Goal: Task Accomplishment & Management: Manage account settings

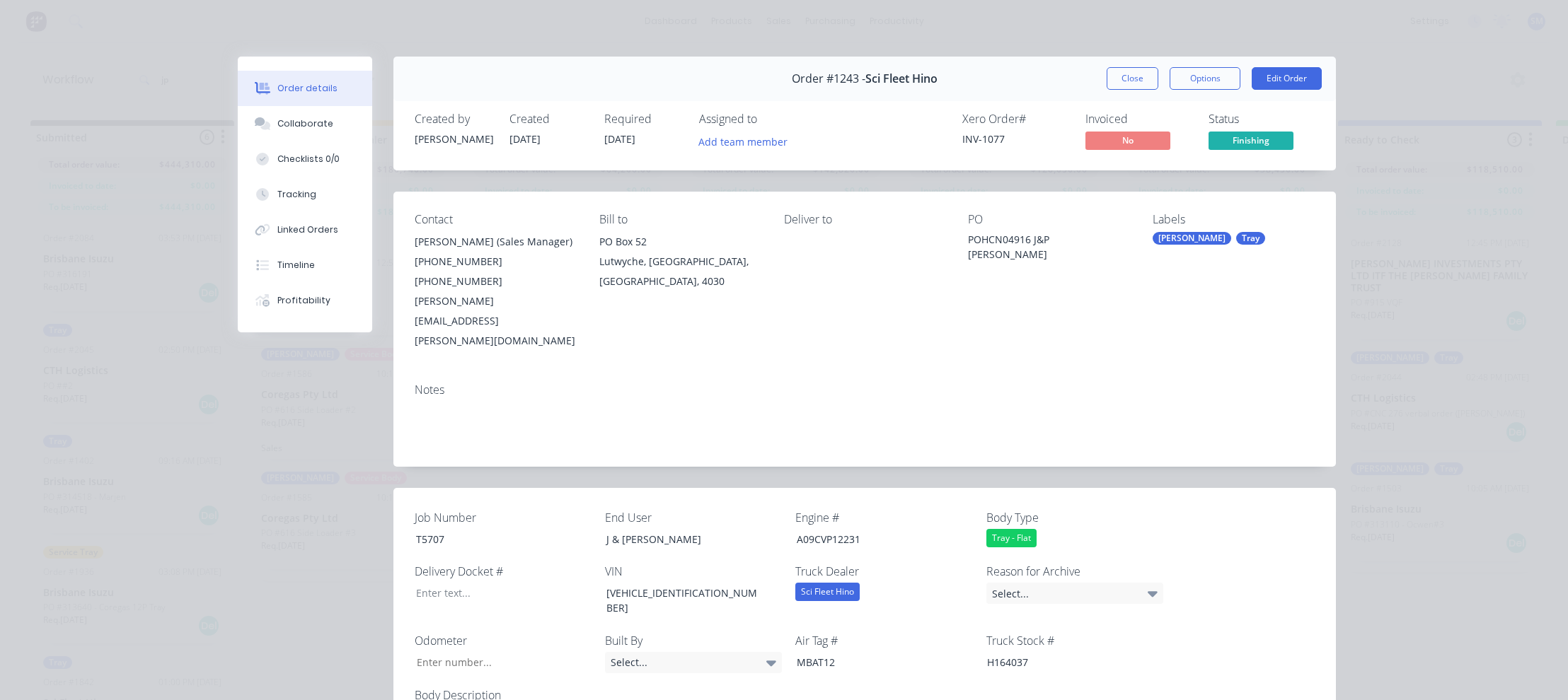
click at [1135, 74] on button "Close" at bounding box center [1132, 78] width 51 height 22
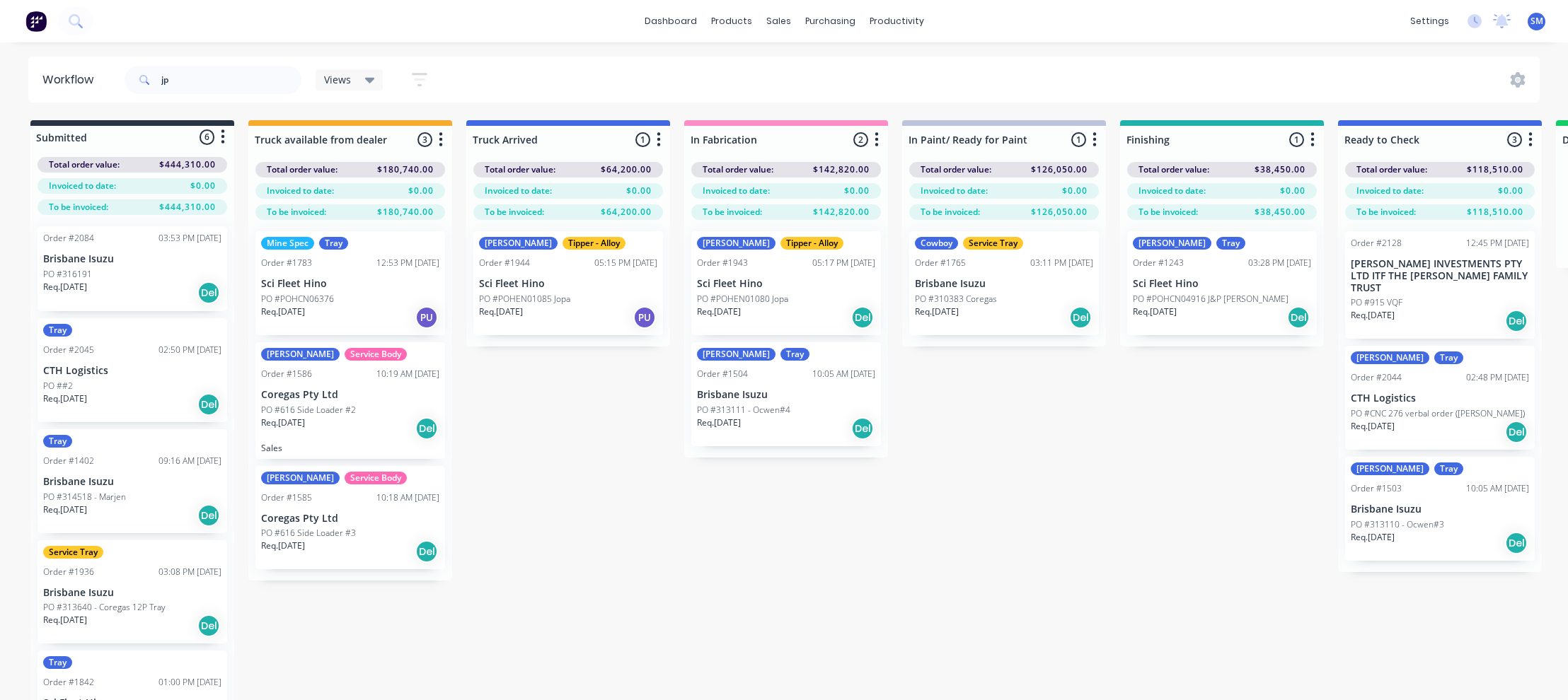
click at [1374, 65] on div "jp Views Save new view None (Default) edit Show/Hide statuses Show line item ca…" at bounding box center [831, 80] width 1418 height 43
click at [1317, 19] on div "dashboard products sales purchasing productivity dashboard products Product Cat…" at bounding box center [784, 21] width 1568 height 43
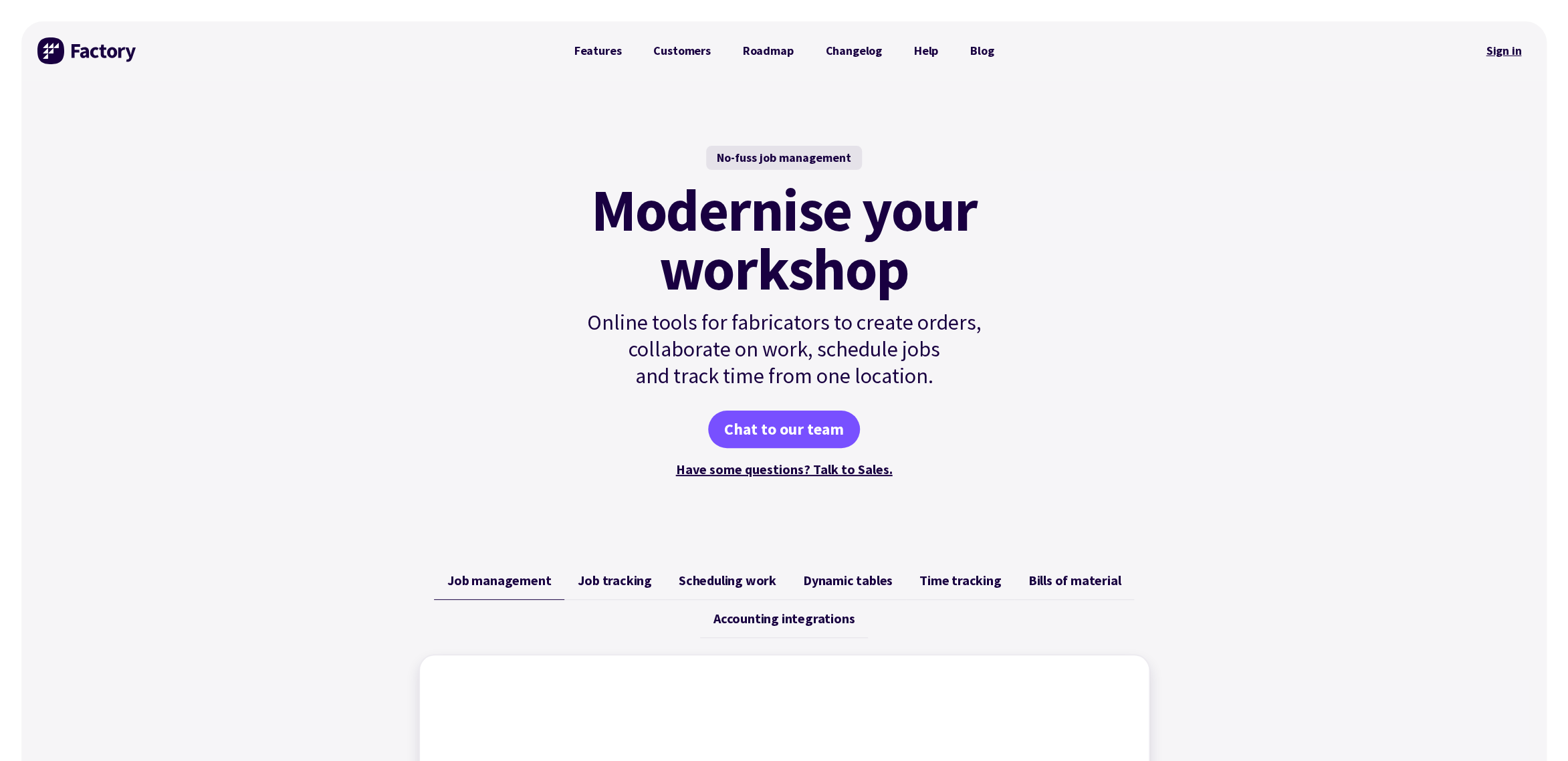
click at [1511, 52] on link "Sign in" at bounding box center [1503, 50] width 54 height 30
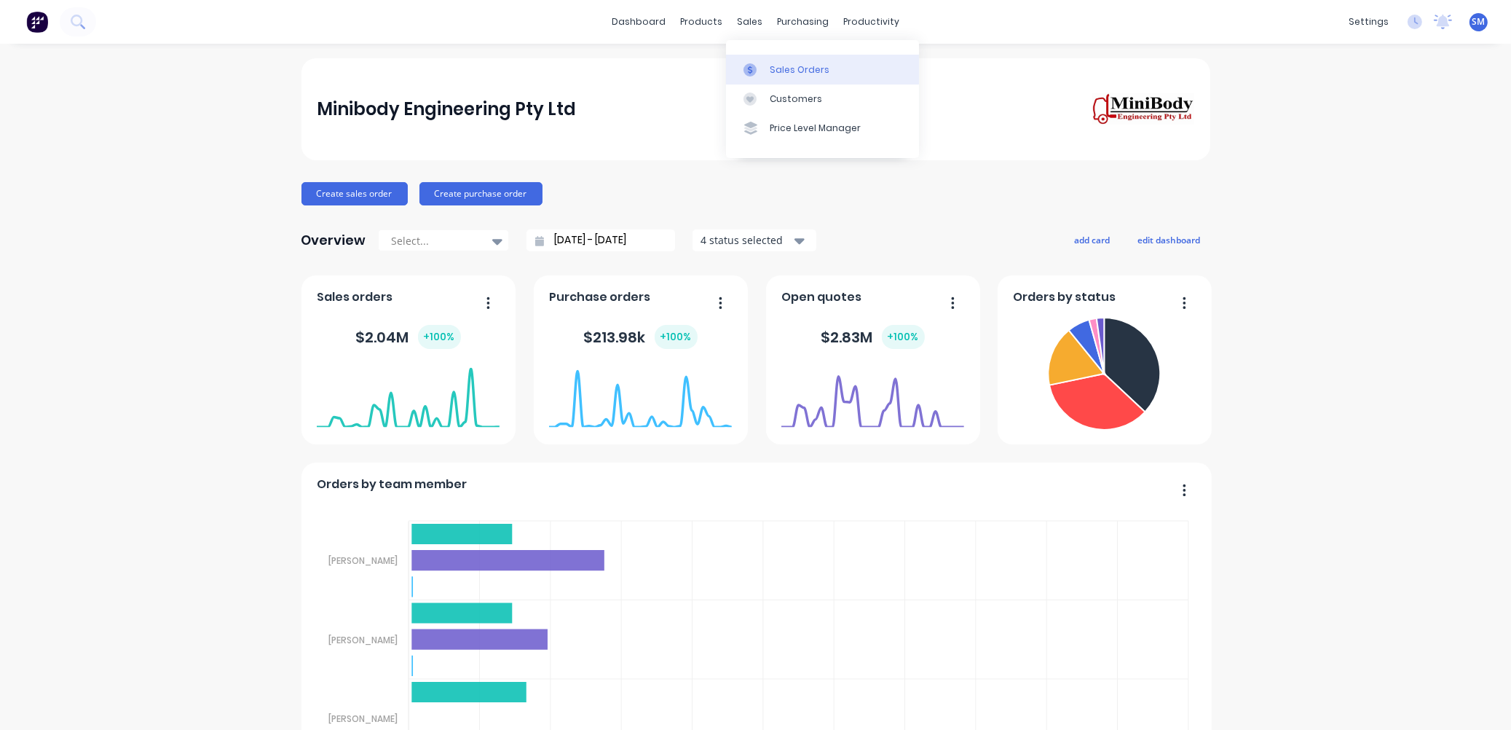
click at [800, 67] on div "Sales Orders" at bounding box center [800, 69] width 60 height 13
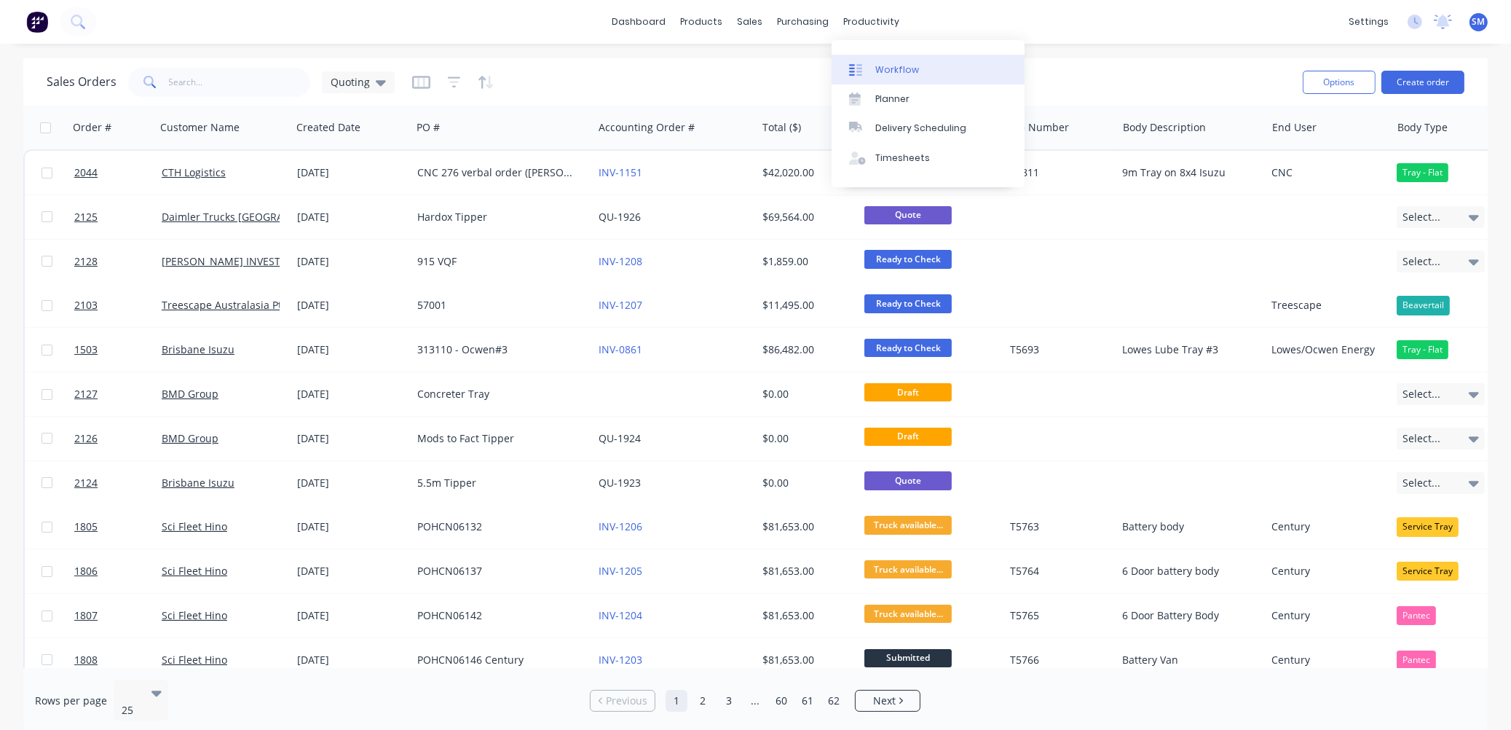
click at [896, 66] on div "Workflow" at bounding box center [897, 69] width 44 height 13
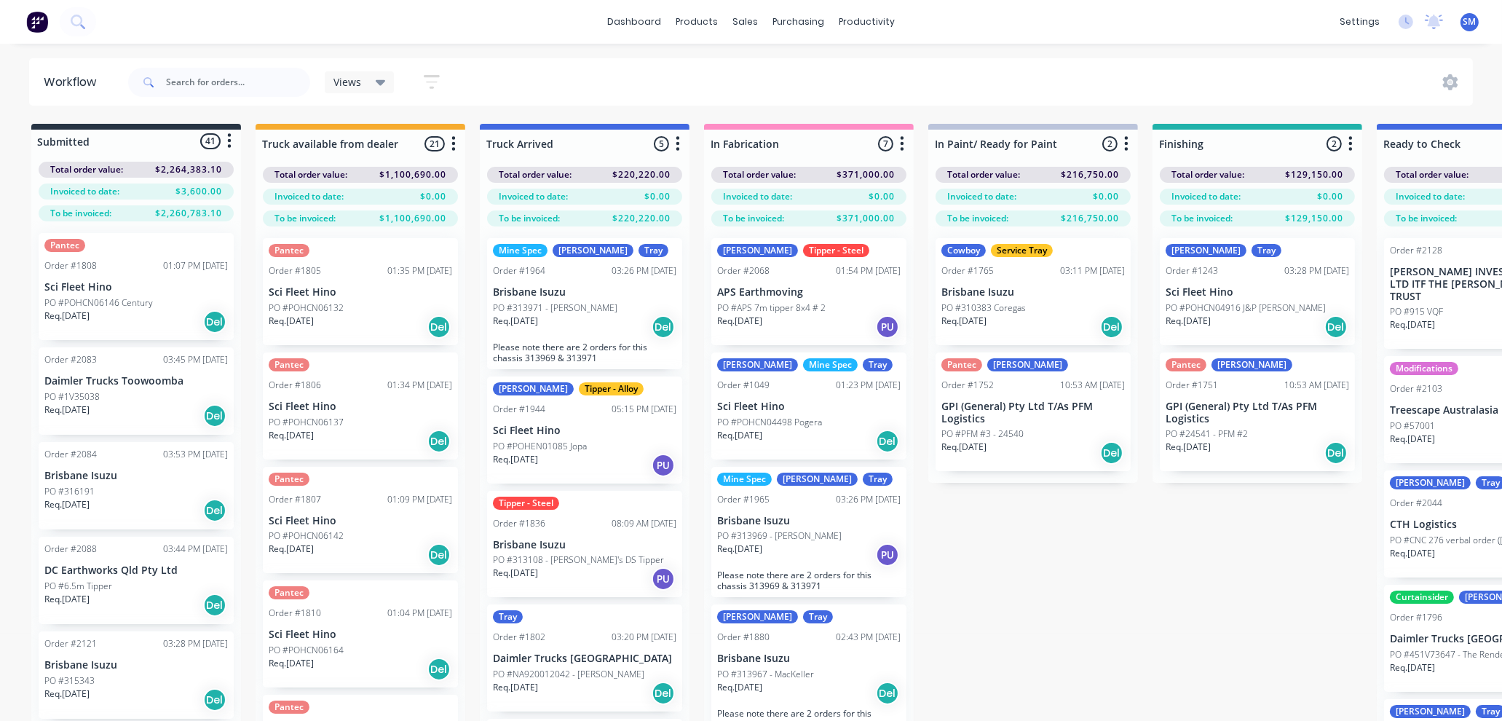
click at [1118, 588] on div "Submitted 41 Status colour #273444 hex #273444 Save Cancel Summaries Total orde…" at bounding box center [1309, 448] width 2640 height 649
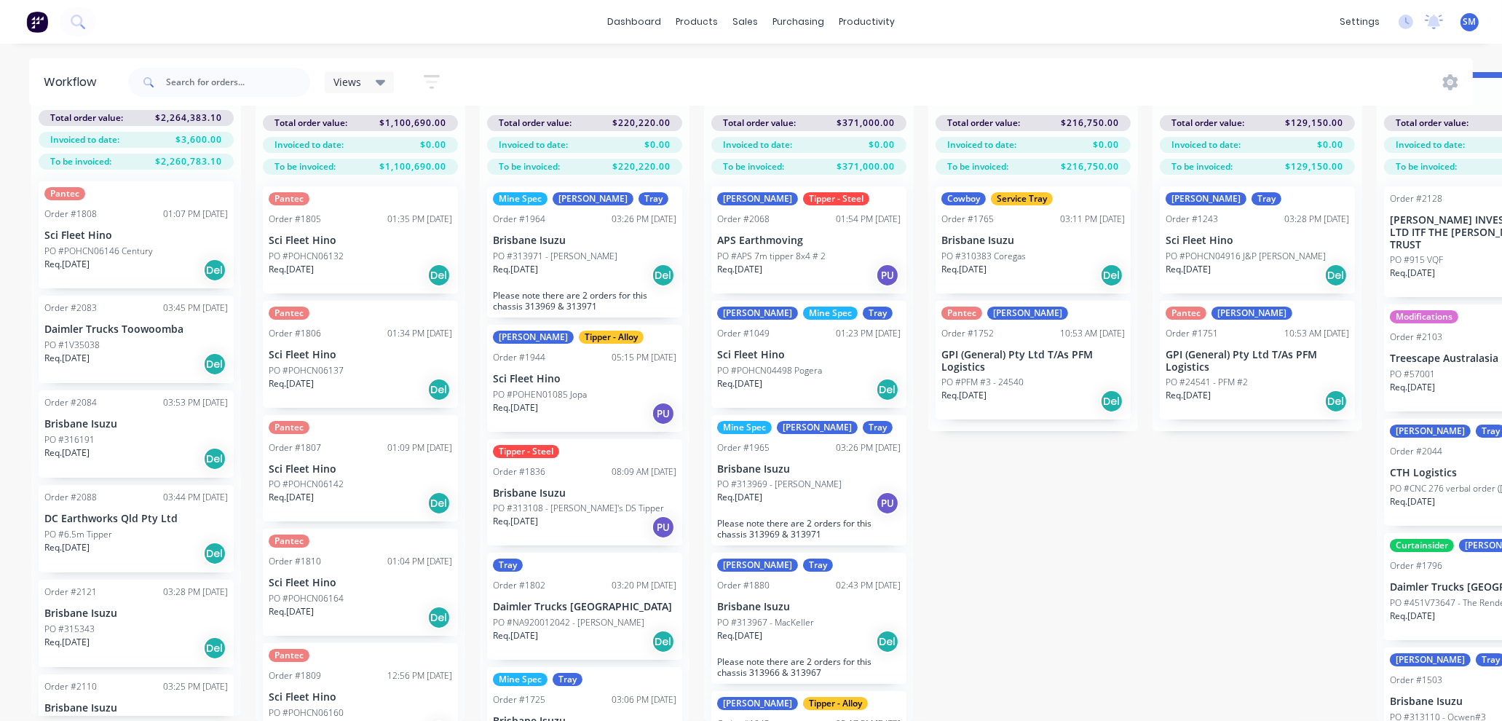
click at [1201, 349] on p "GPI (General) Pty Ltd T/As PFM Logistics" at bounding box center [1257, 361] width 183 height 25
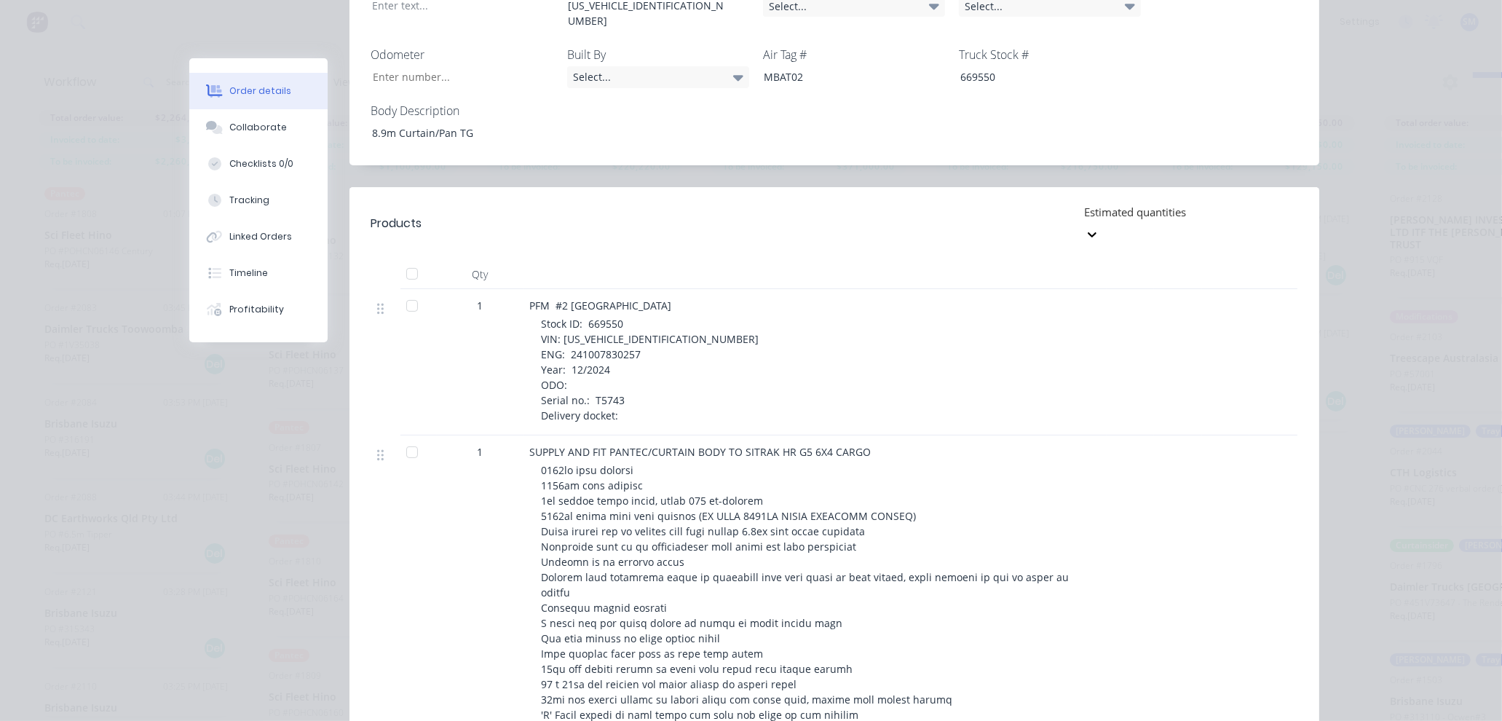
scroll to position [583, 0]
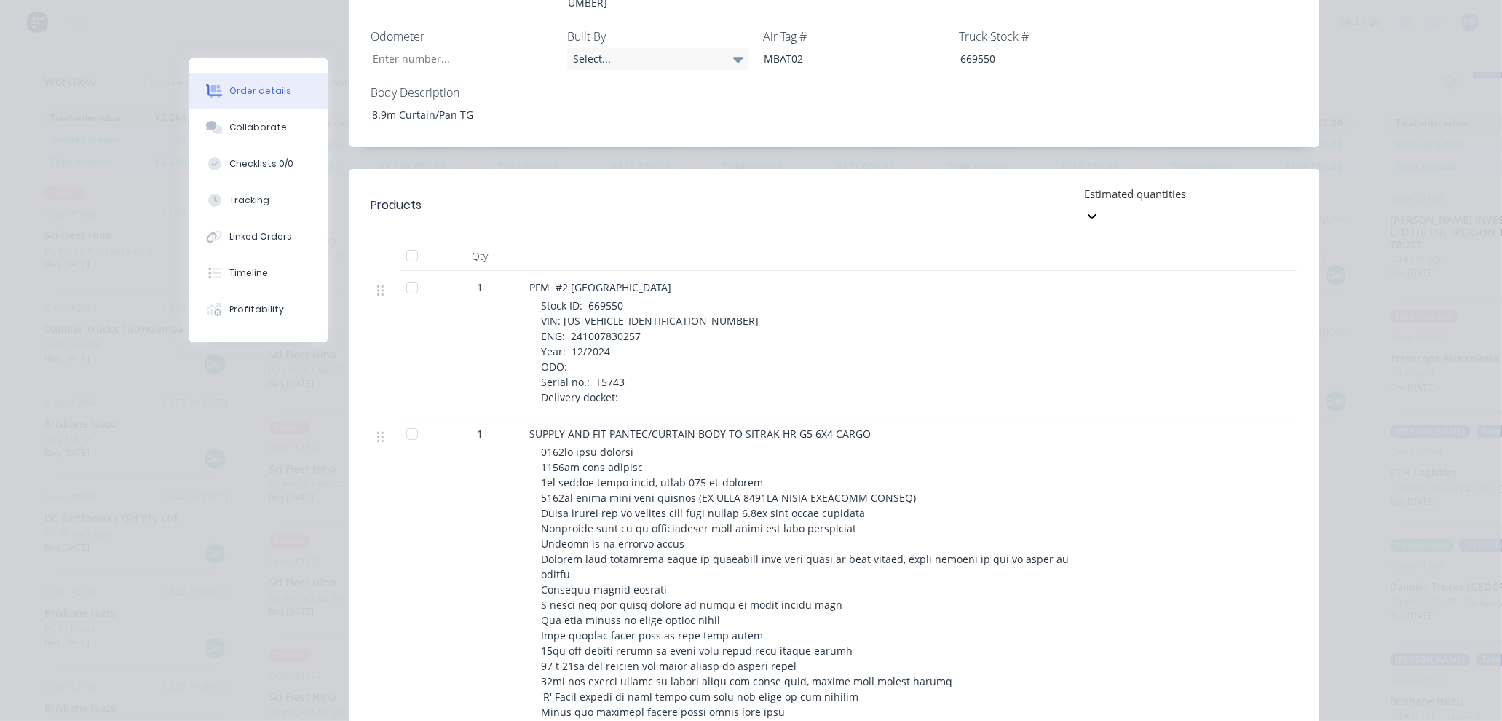
click at [611, 341] on span "Stock ID: 669550 VIN: LZZ8BLNH1RC669550 ENG: 241007830257 Year: 12/2024 ODO: Se…" at bounding box center [651, 352] width 218 height 106
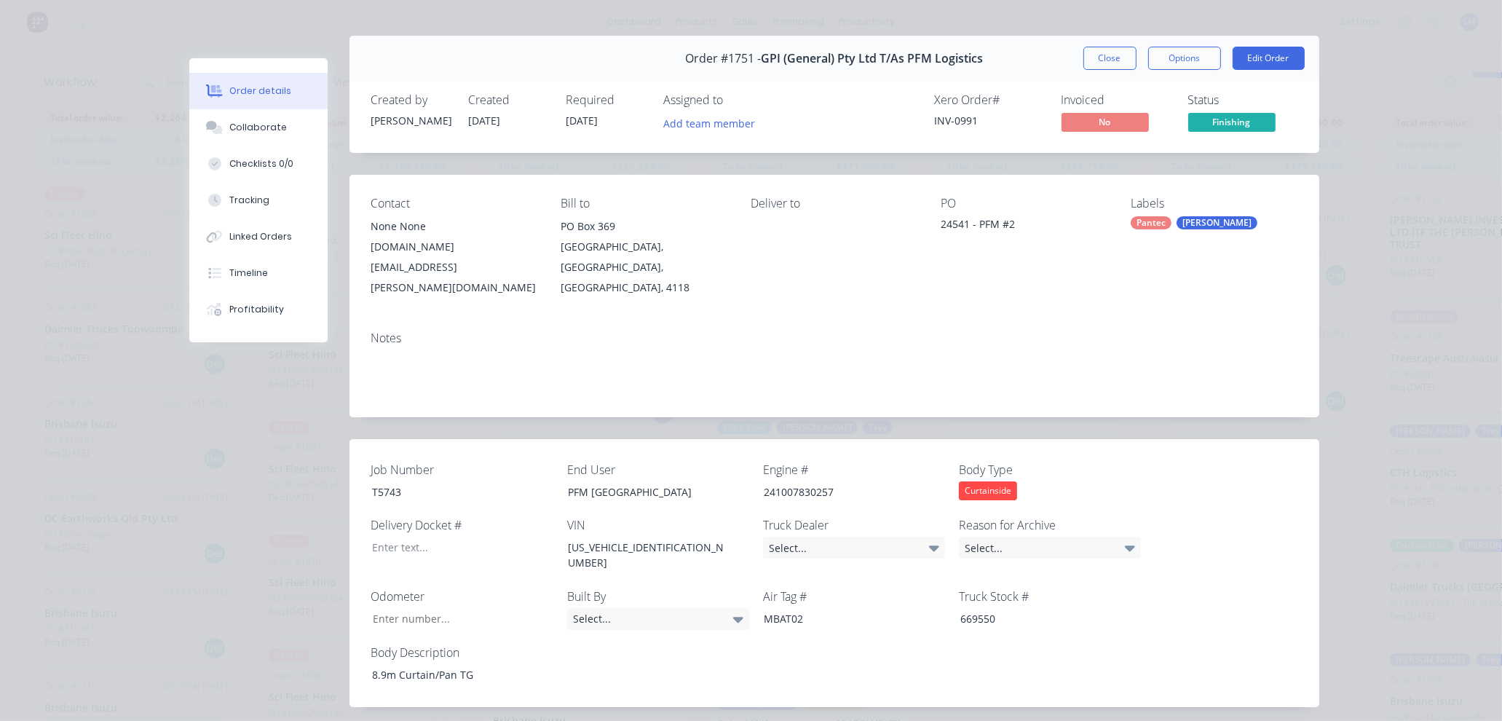
scroll to position [0, 0]
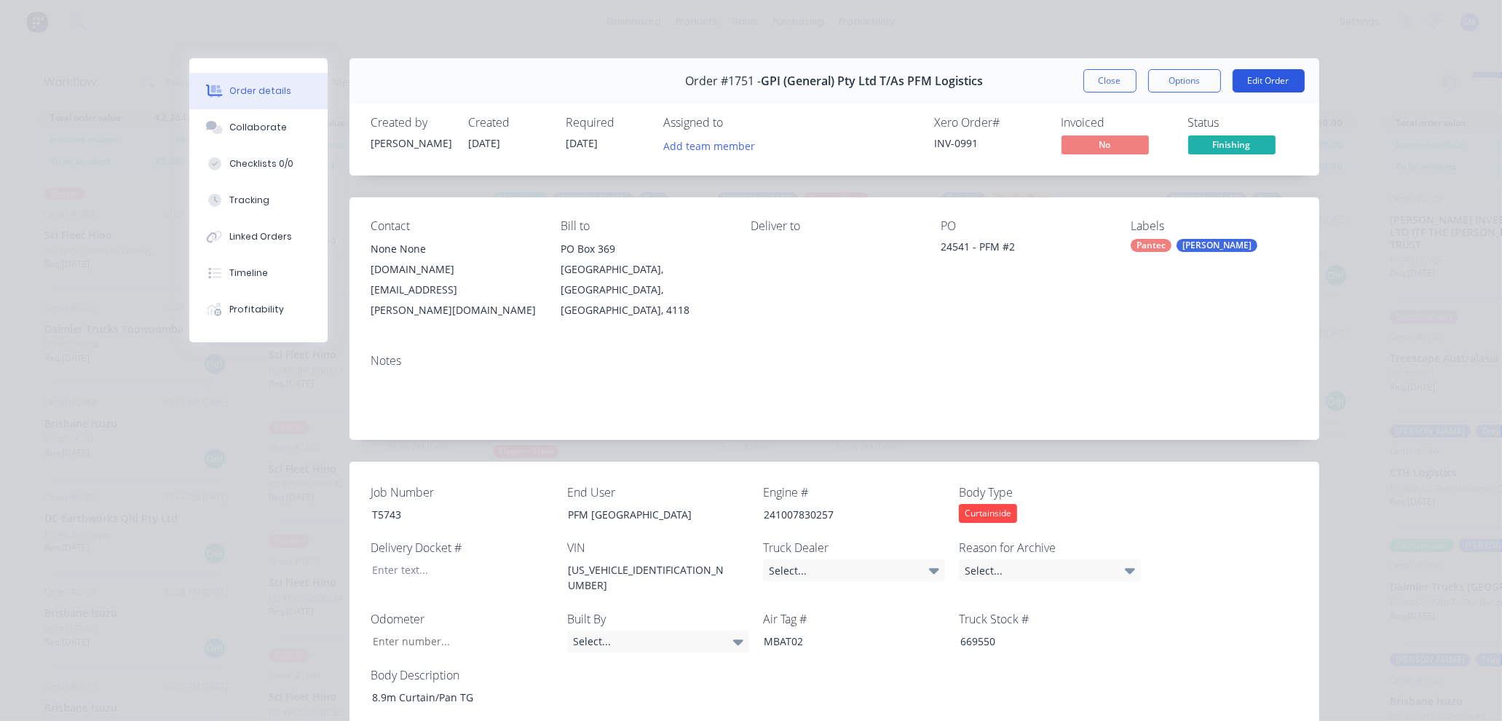
click at [1253, 79] on button "Edit Order" at bounding box center [1269, 80] width 72 height 23
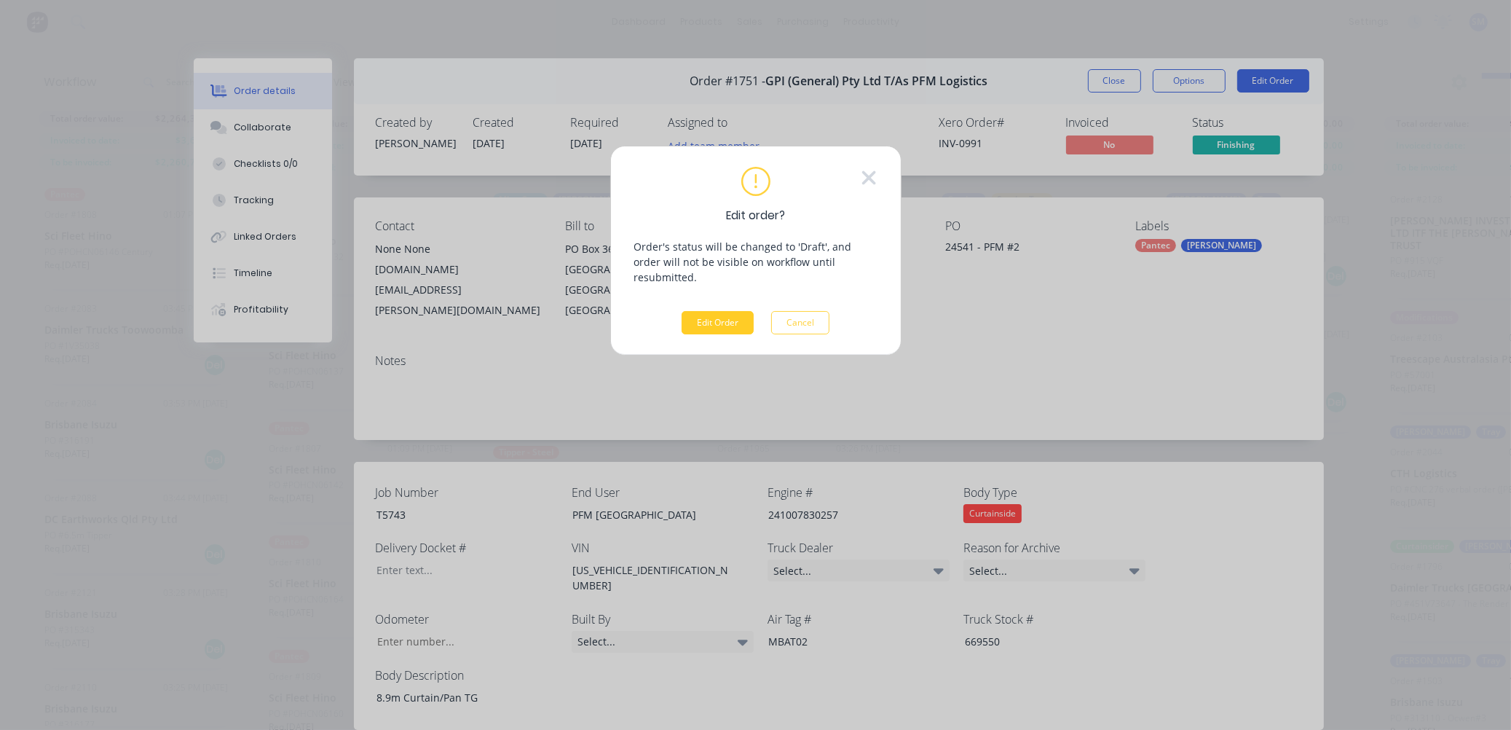
click at [707, 311] on button "Edit Order" at bounding box center [718, 322] width 72 height 23
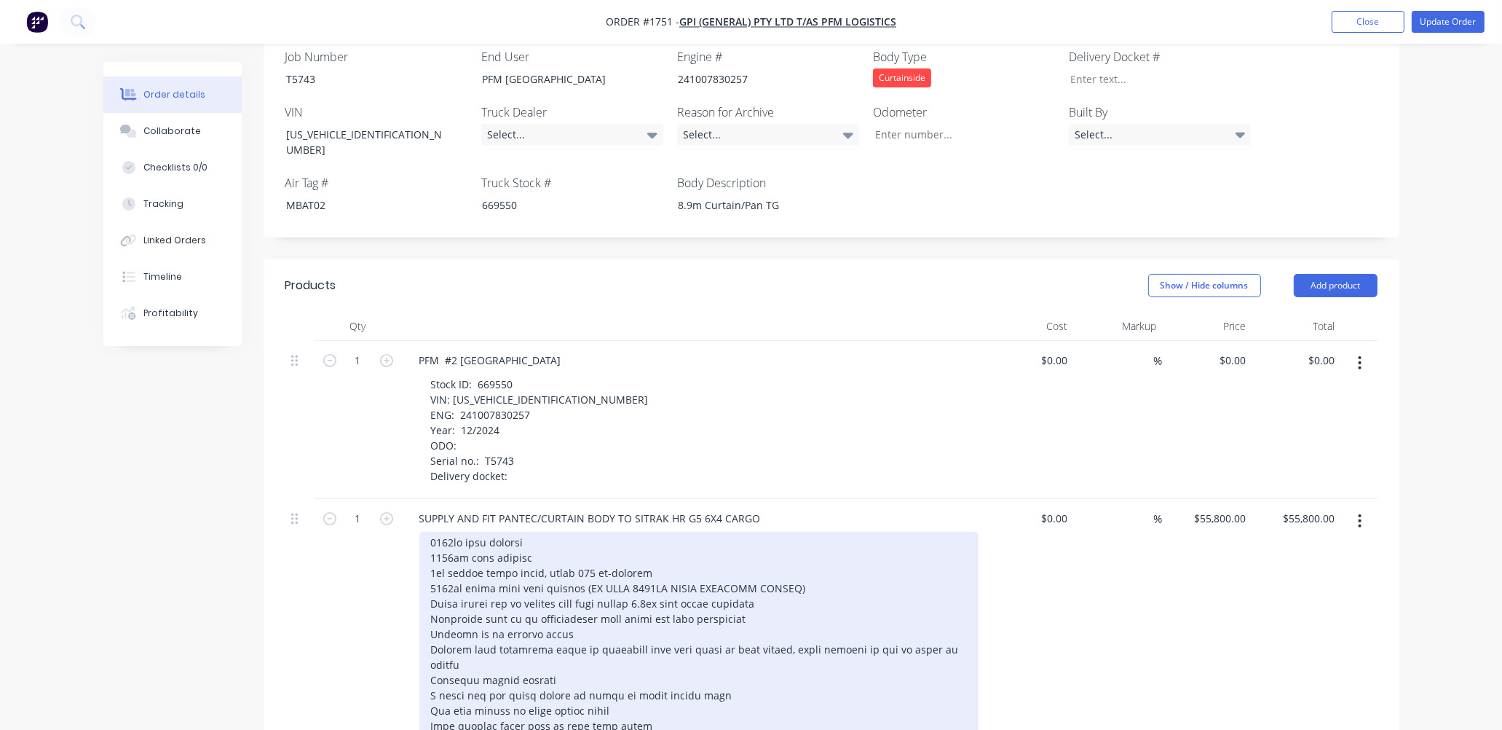
scroll to position [583, 0]
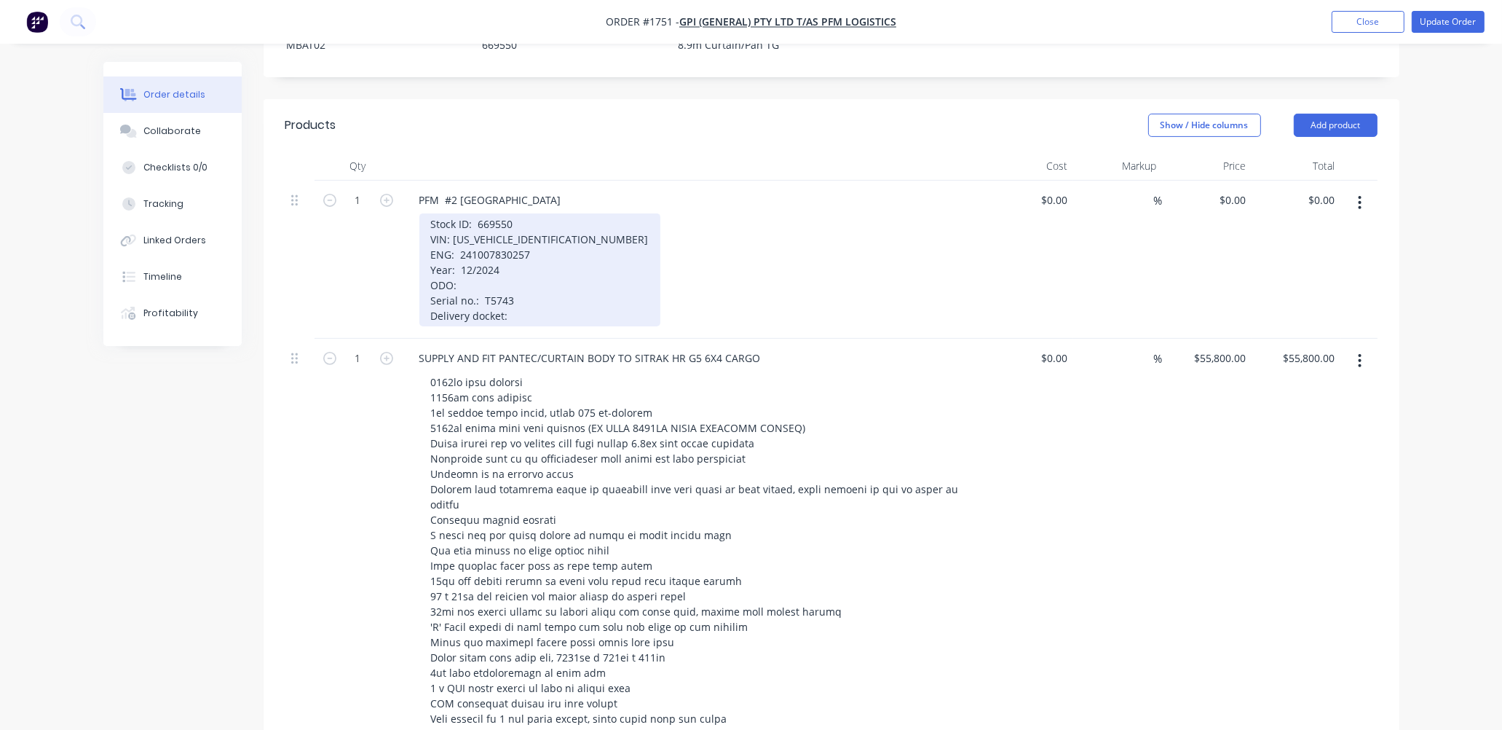
click at [505, 233] on div "Stock ID: 669550 VIN: LZZ8BLNH1RC669550 ENG: 241007830257 Year: 12/2024 ODO: Se…" at bounding box center [539, 269] width 241 height 113
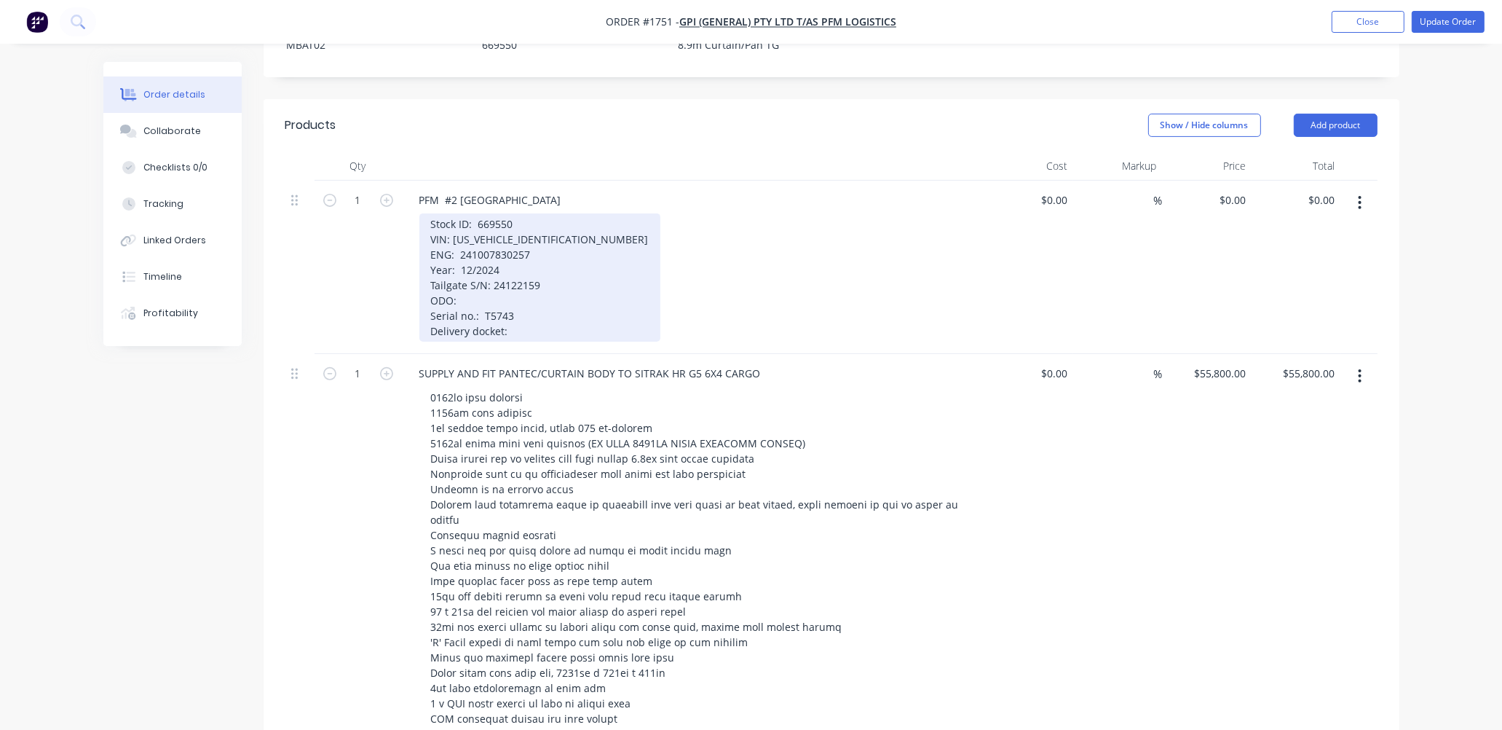
drag, startPoint x: 517, startPoint y: 250, endPoint x: 526, endPoint y: 271, distance: 22.5
click at [518, 254] on div "Stock ID: 669550 VIN: LZZ8BLNH1RC669550 ENG: 241007830257 Year: 12/2024 Tailgat…" at bounding box center [539, 277] width 241 height 128
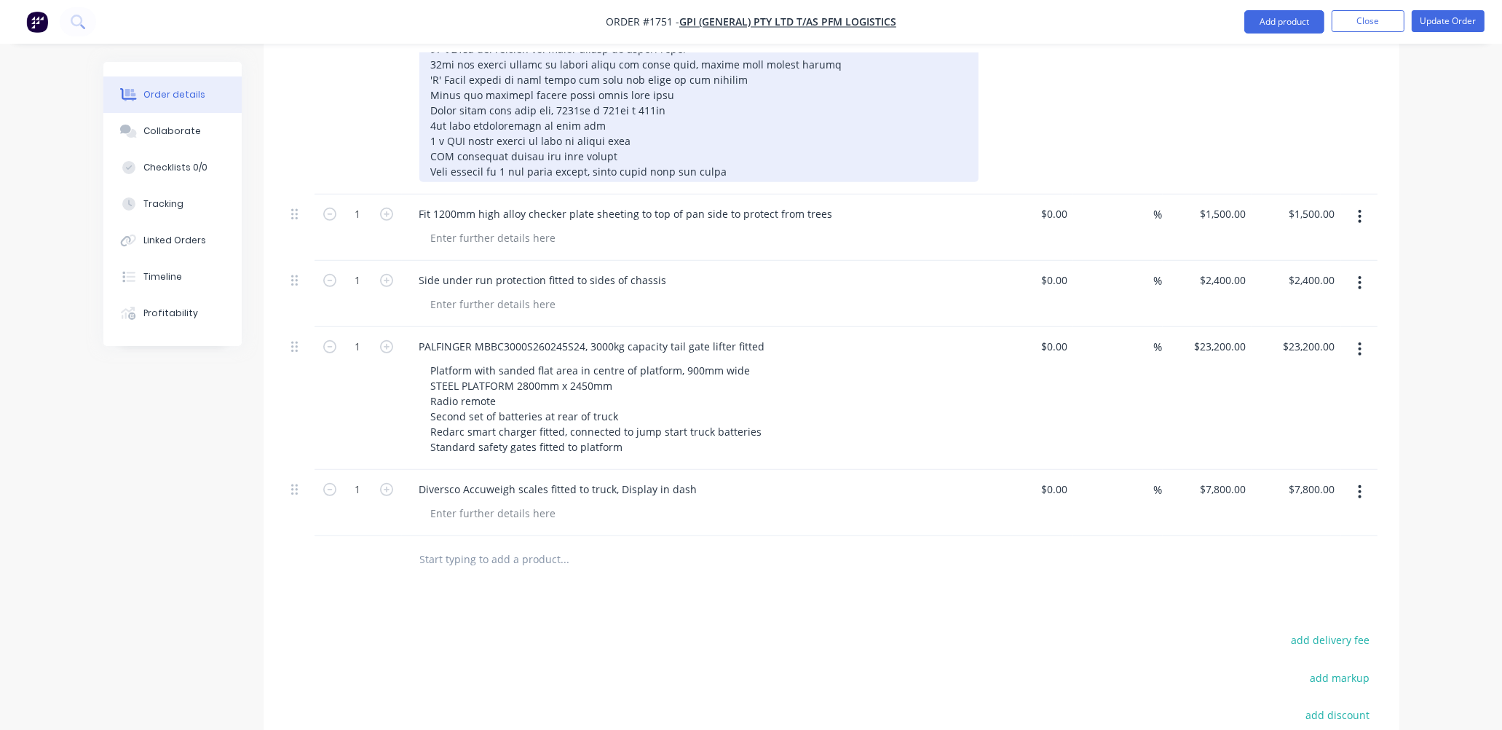
scroll to position [1165, 0]
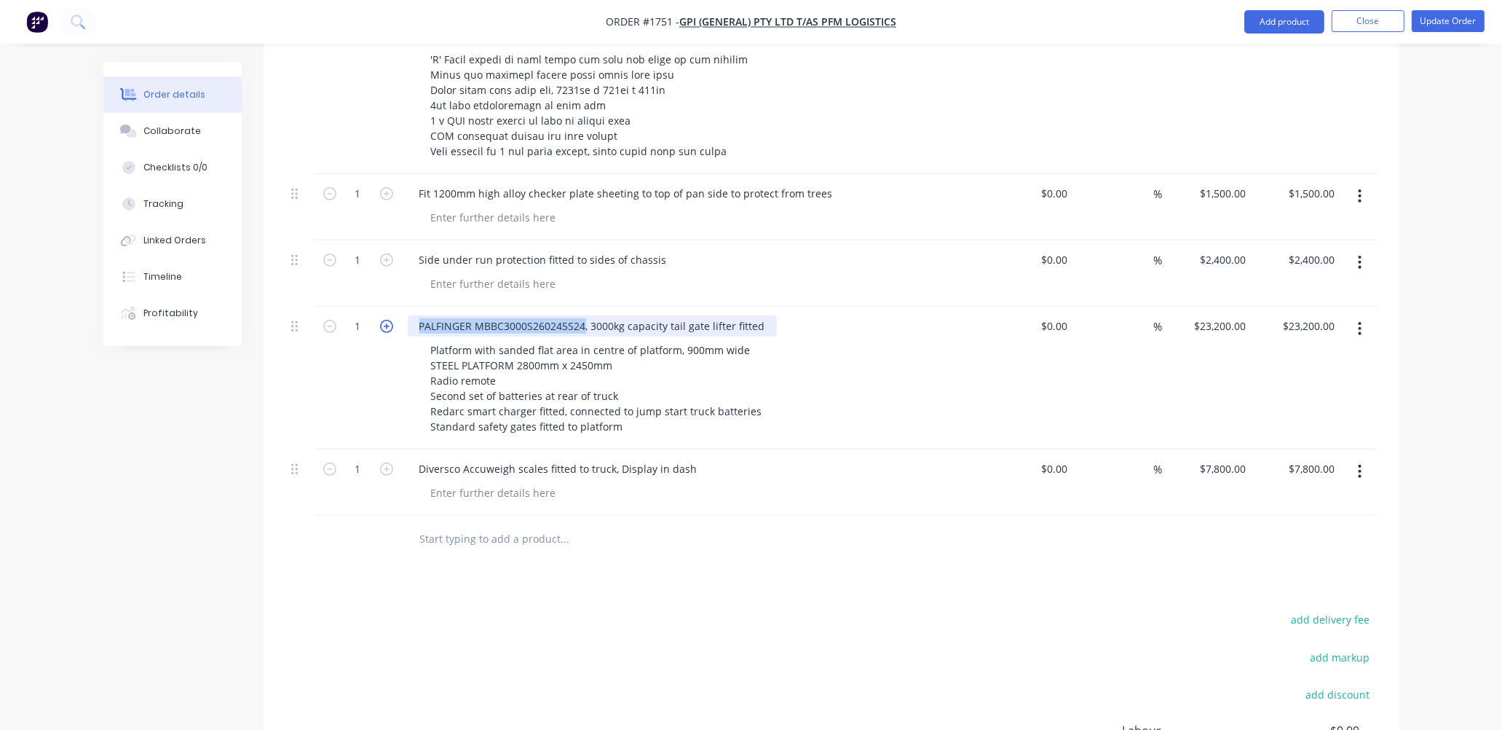
drag, startPoint x: 583, startPoint y: 274, endPoint x: 382, endPoint y: 277, distance: 201.7
click at [382, 307] on div "1 PALFINGER MBBC3000S260245S24, 3000kg capacity tail gate lifter fitted Platfor…" at bounding box center [831, 378] width 1092 height 143
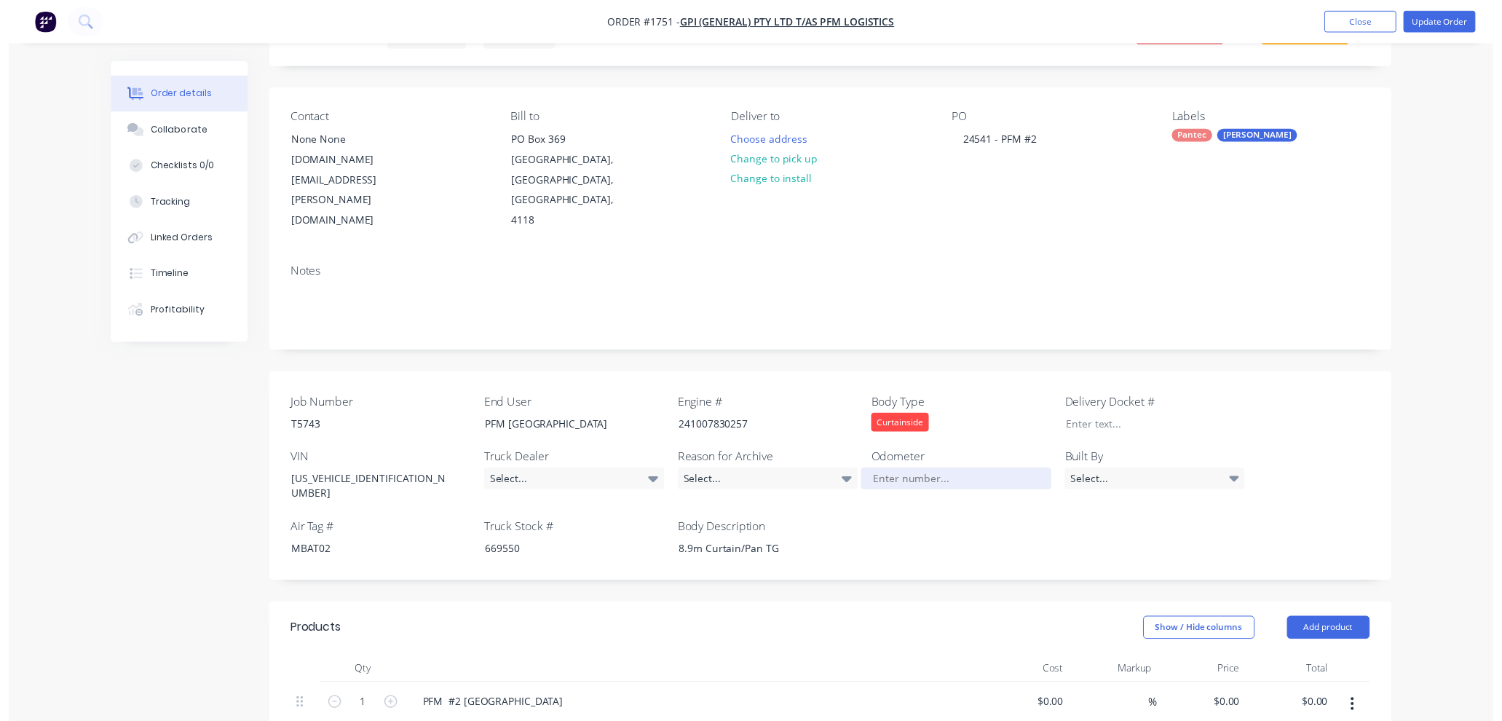
scroll to position [0, 0]
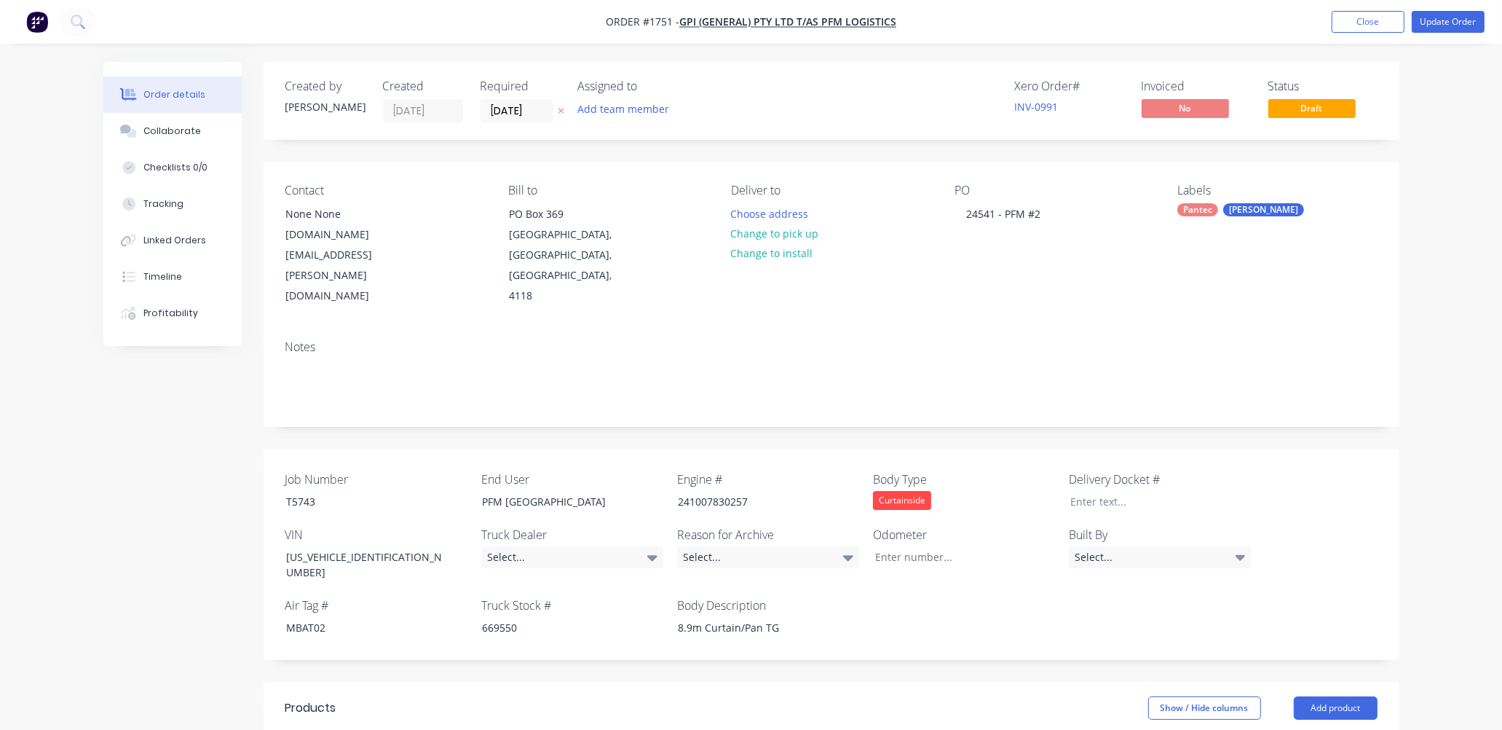
click at [842, 97] on div "Xero Order # INV-0991 Invoiced No Status Draft" at bounding box center [1051, 100] width 654 height 43
click at [1371, 18] on button "Close" at bounding box center [1368, 22] width 73 height 22
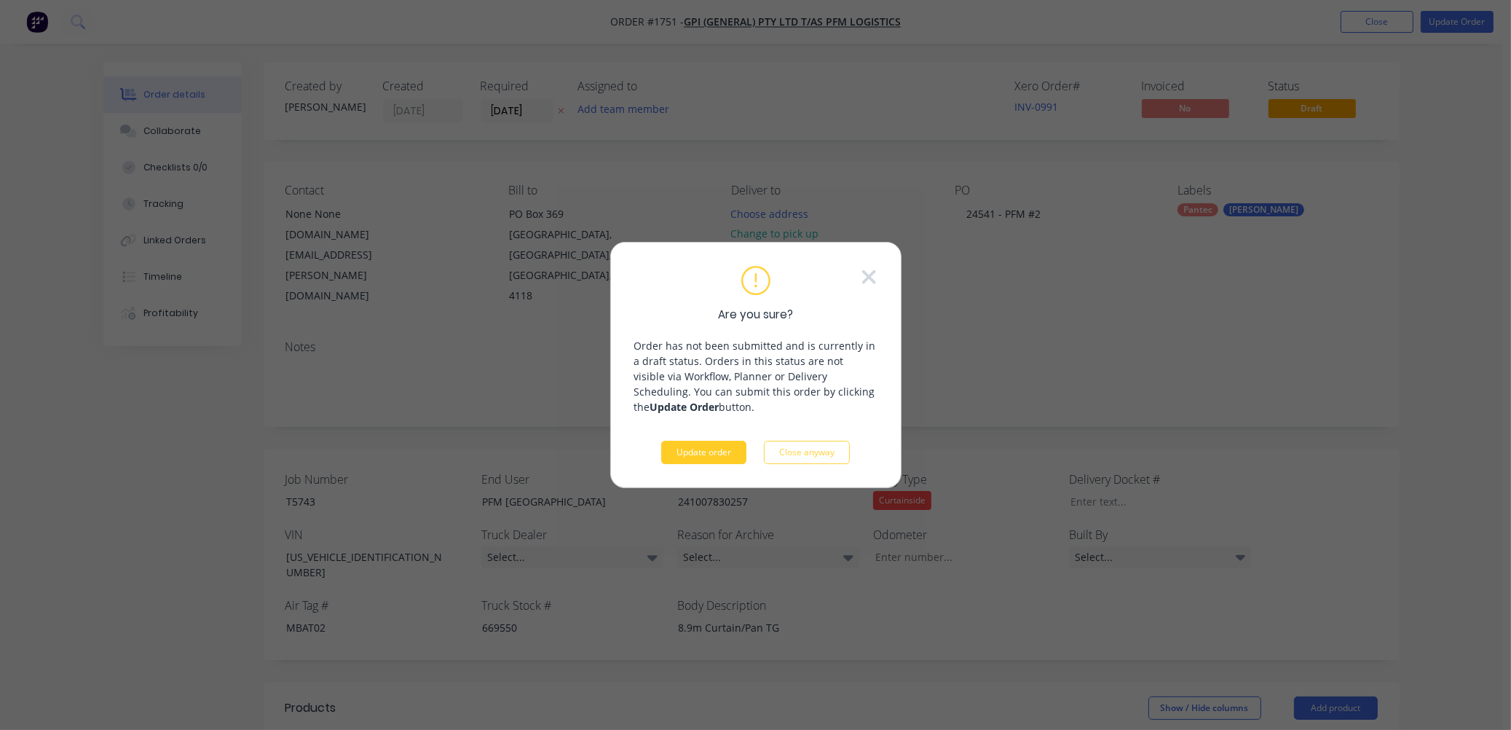
click at [701, 449] on button "Update order" at bounding box center [703, 452] width 85 height 23
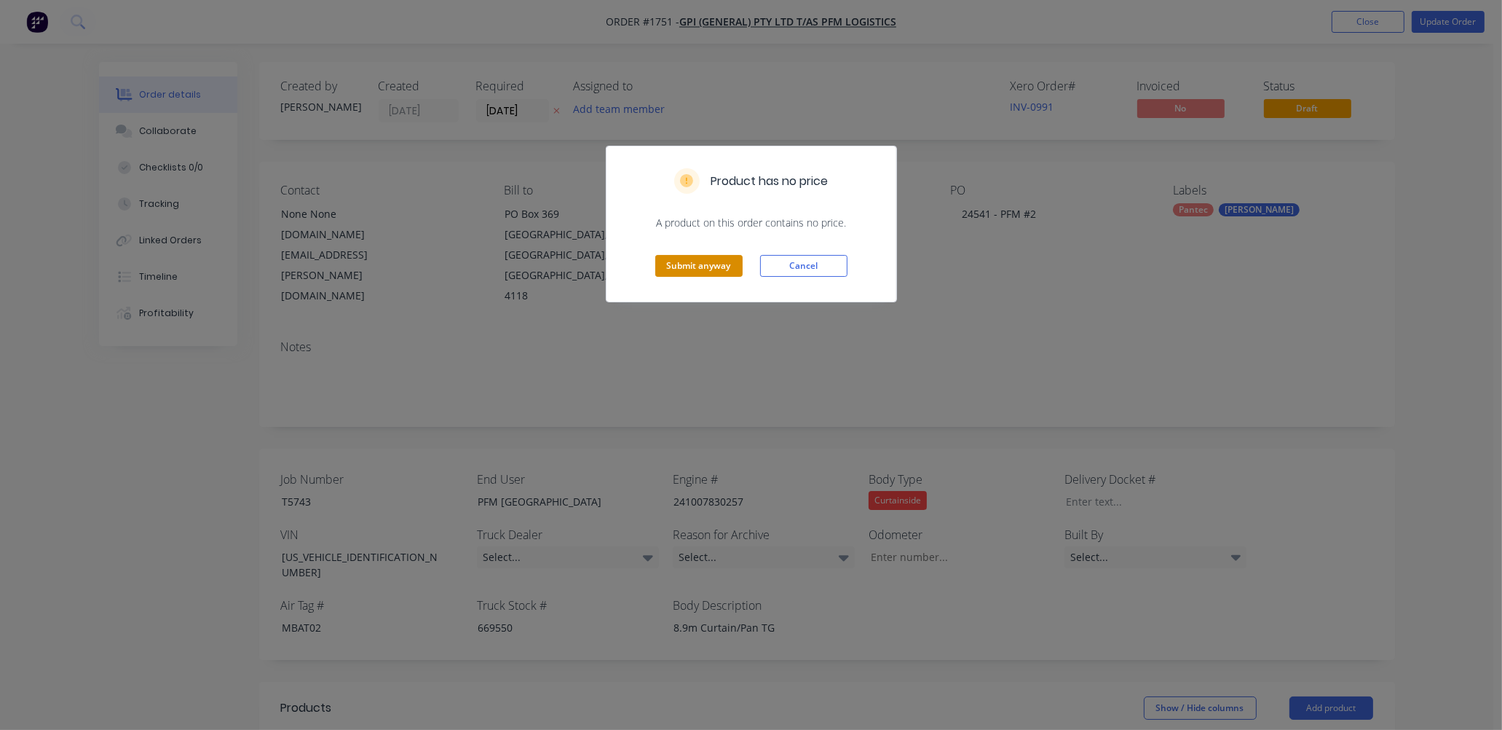
click at [693, 261] on button "Submit anyway" at bounding box center [698, 266] width 87 height 22
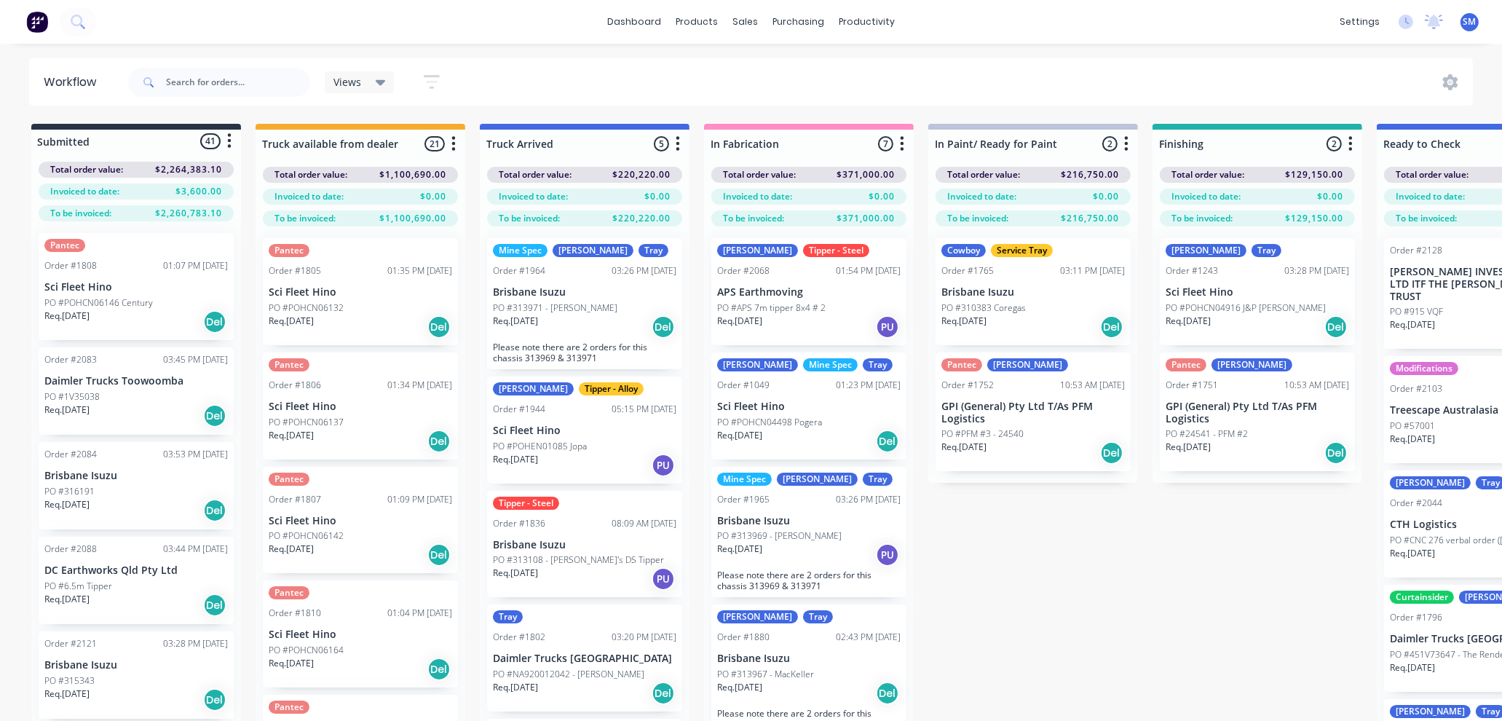
click at [1136, 557] on div "Submitted 41 Status colour #273444 hex #273444 Save Cancel Summaries Total orde…" at bounding box center [1309, 448] width 2640 height 649
click at [1082, 585] on div "Submitted 41 Status colour #273444 hex #273444 Save Cancel Summaries Total orde…" at bounding box center [1309, 448] width 2640 height 649
drag, startPoint x: 1099, startPoint y: 629, endPoint x: 1103, endPoint y: 621, distance: 9.1
click at [1100, 627] on div "Submitted 41 Status colour #273444 hex #273444 Save Cancel Summaries Total orde…" at bounding box center [1309, 448] width 2640 height 649
